Goal: Find specific page/section: Find specific page/section

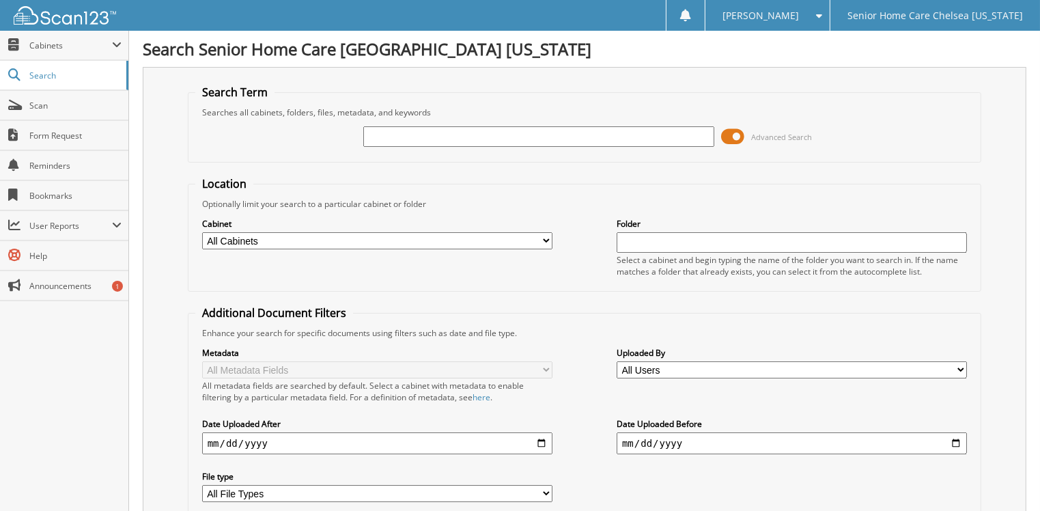
click at [371, 131] on input "text" at bounding box center [538, 136] width 350 height 20
type input "e"
type input "Estivene"
click at [726, 140] on span at bounding box center [732, 136] width 23 height 20
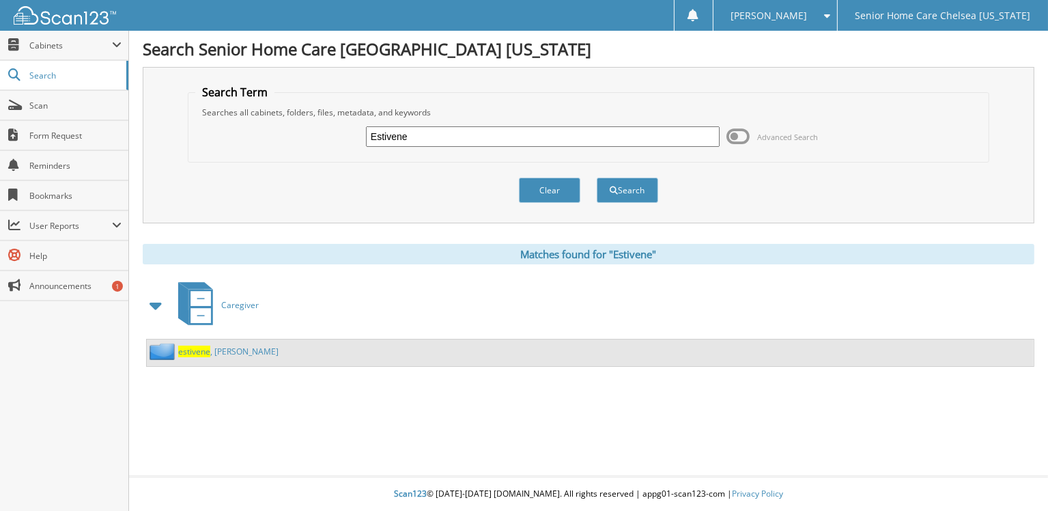
click at [231, 345] on link "[PERSON_NAME]" at bounding box center [228, 351] width 100 height 12
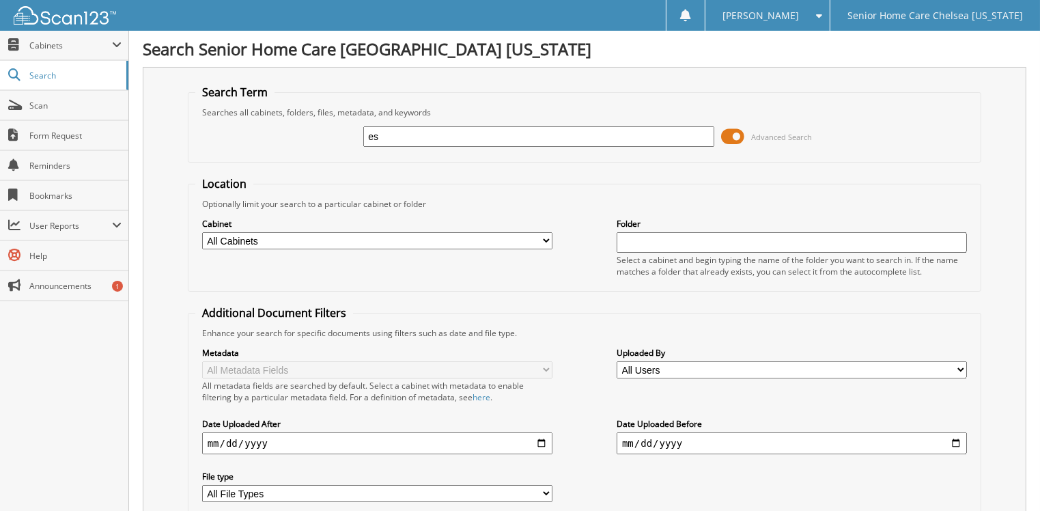
type input "Estivene"
click at [729, 137] on span at bounding box center [732, 136] width 23 height 20
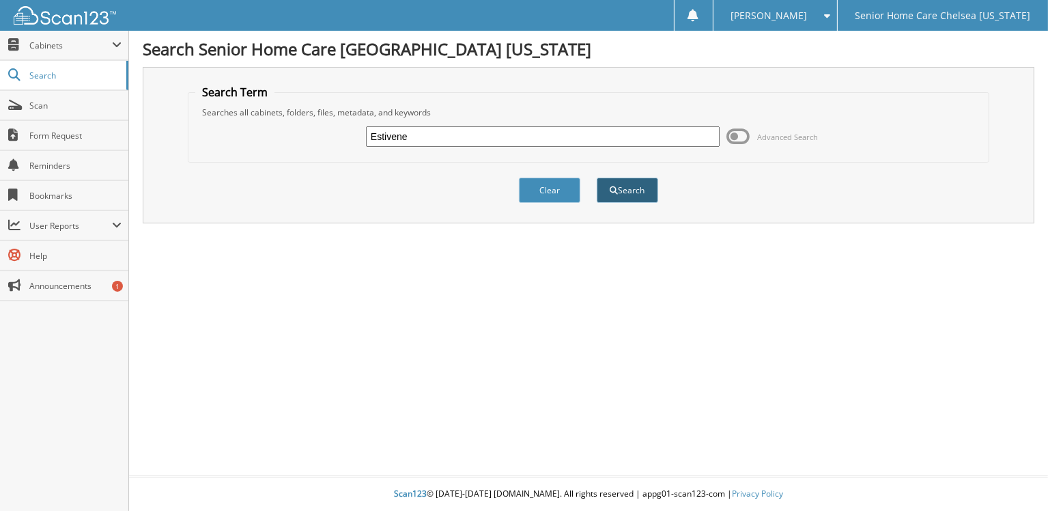
click at [608, 186] on button "Search" at bounding box center [627, 189] width 61 height 25
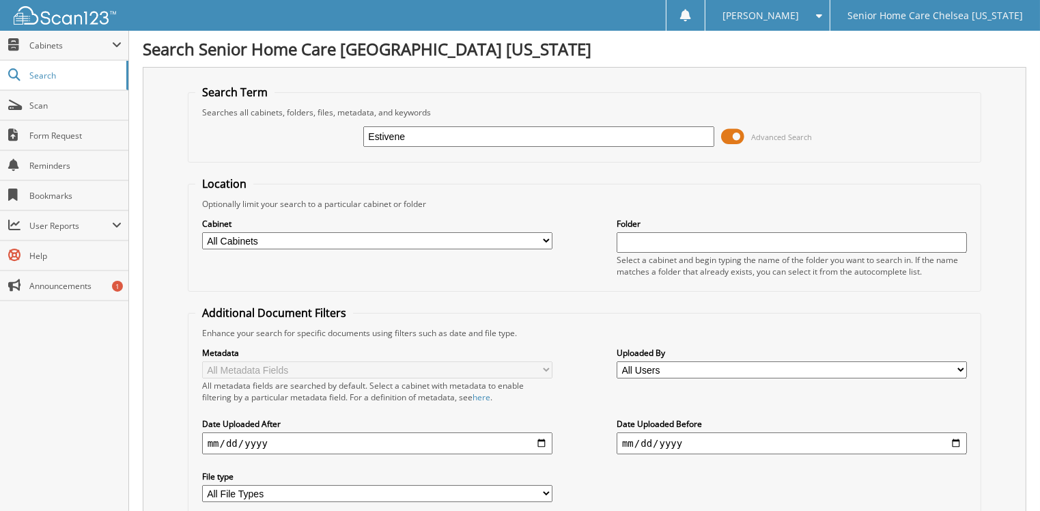
drag, startPoint x: 726, startPoint y: 127, endPoint x: 713, endPoint y: 134, distance: 15.3
click at [726, 127] on span at bounding box center [732, 136] width 23 height 20
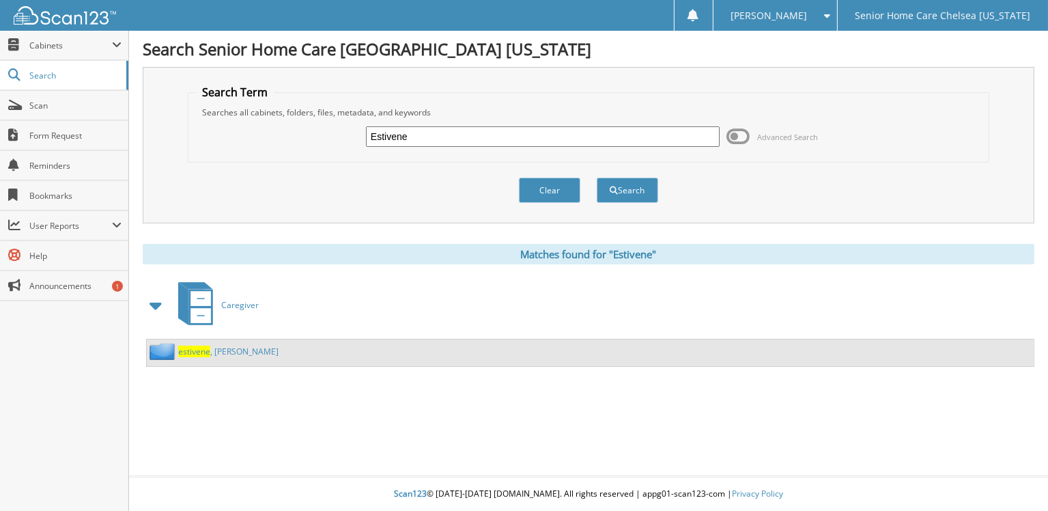
click at [210, 343] on div "[PERSON_NAME]" at bounding box center [213, 351] width 132 height 17
click at [228, 347] on link "[PERSON_NAME]" at bounding box center [228, 351] width 100 height 12
